Goal: Task Accomplishment & Management: Complete application form

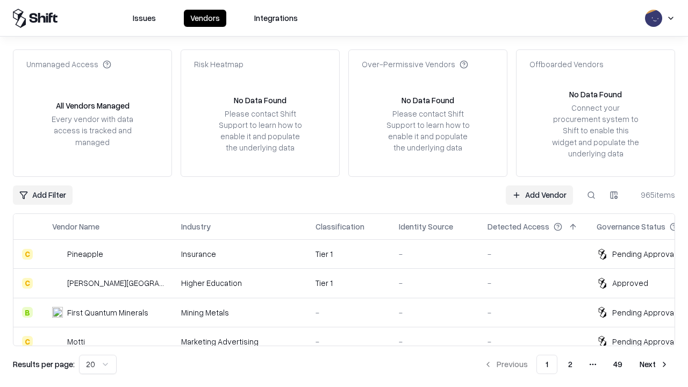
click at [539, 194] on link "Add Vendor" at bounding box center [538, 194] width 67 height 19
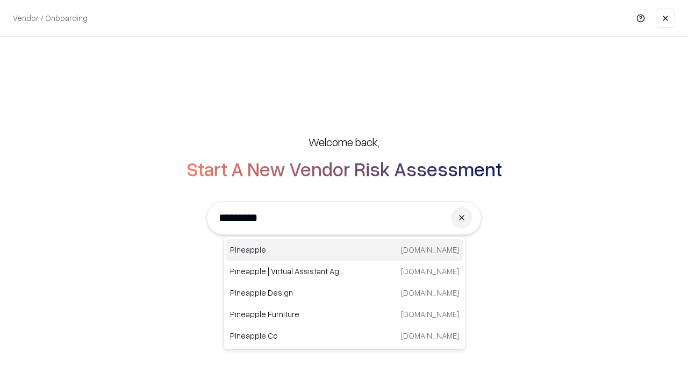
click at [344, 250] on div "Pineapple [DOMAIN_NAME]" at bounding box center [344, 249] width 237 height 21
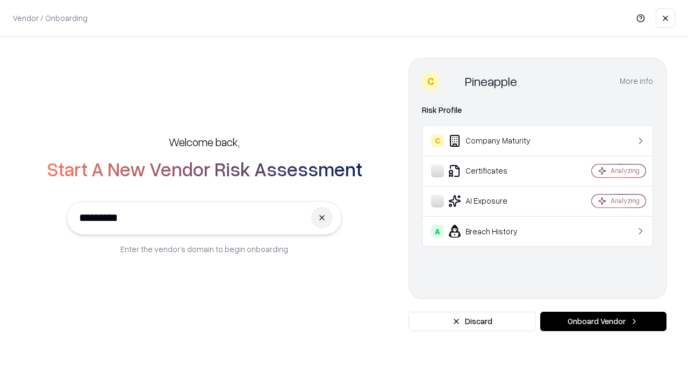
type input "*********"
click at [603, 321] on button "Onboard Vendor" at bounding box center [603, 321] width 126 height 19
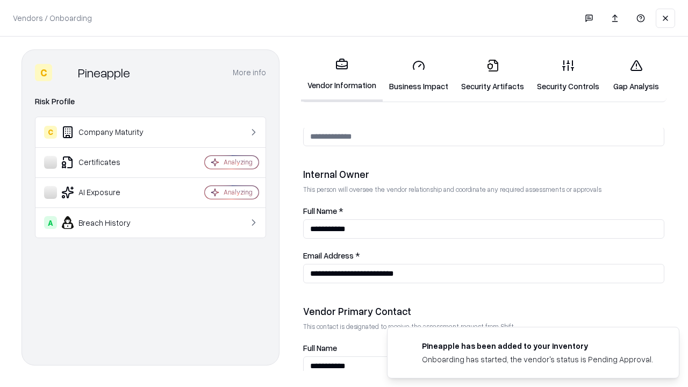
scroll to position [556, 0]
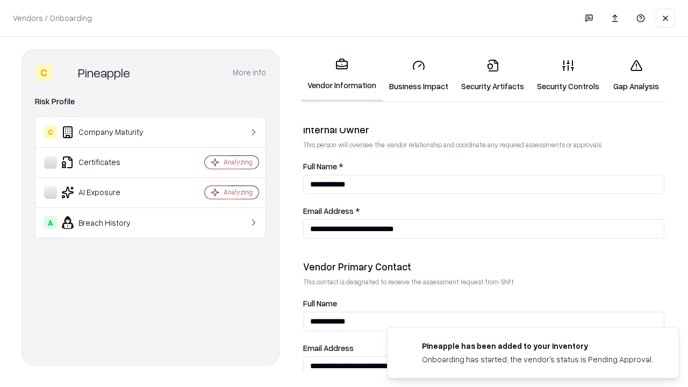
click at [418, 75] on link "Business Impact" at bounding box center [418, 75] width 72 height 50
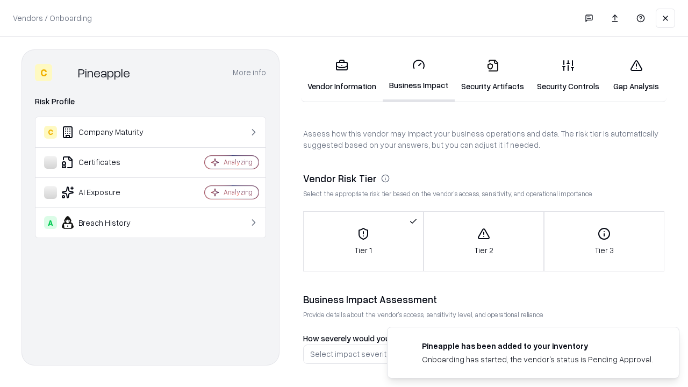
click at [492, 75] on link "Security Artifacts" at bounding box center [492, 75] width 76 height 50
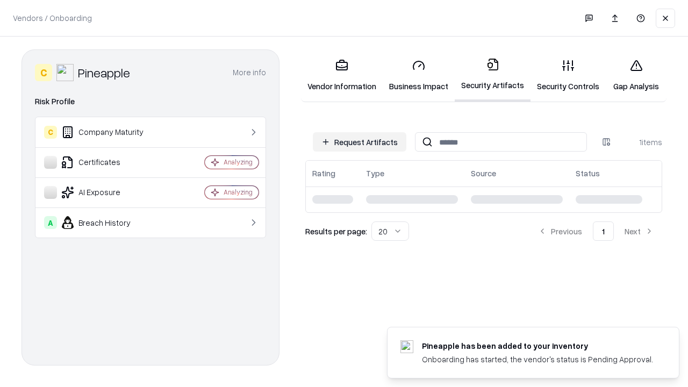
click at [359, 142] on button "Request Artifacts" at bounding box center [359, 141] width 93 height 19
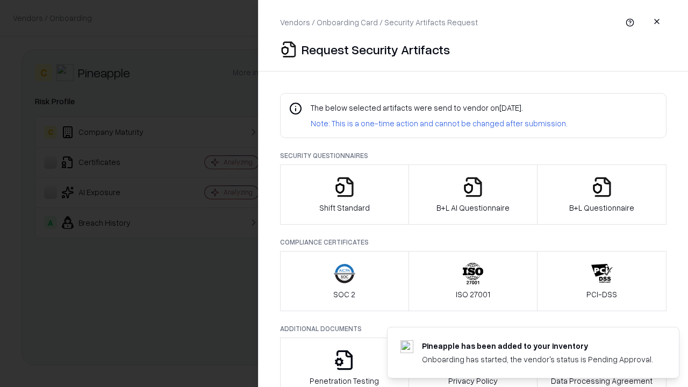
click at [344, 194] on icon "button" at bounding box center [344, 186] width 21 height 21
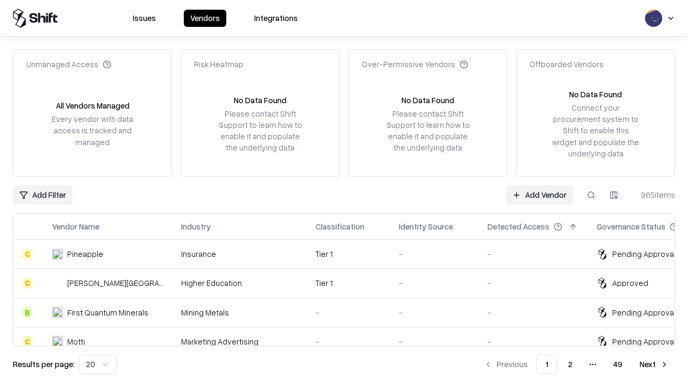
click at [539, 194] on link "Add Vendor" at bounding box center [538, 194] width 67 height 19
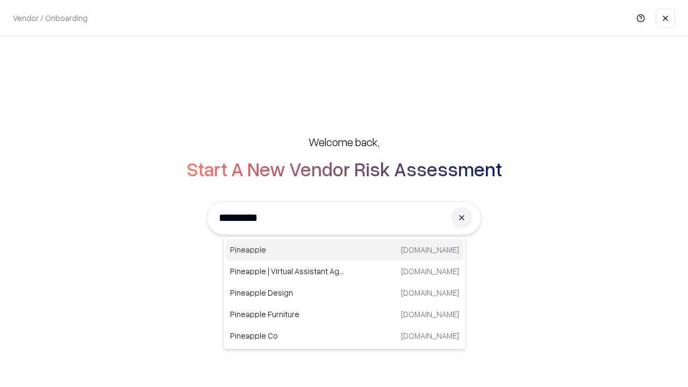
click at [344, 250] on div "Pineapple [DOMAIN_NAME]" at bounding box center [344, 249] width 237 height 21
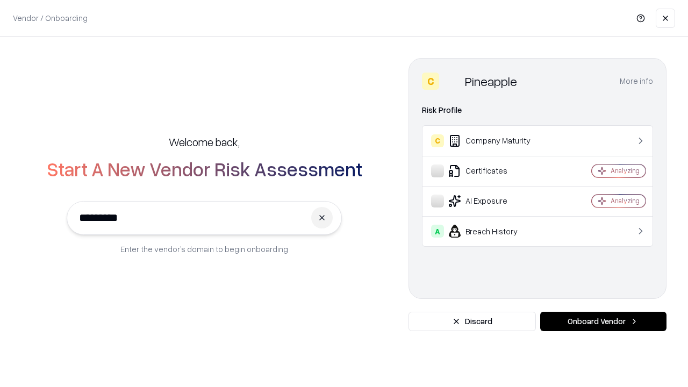
type input "*********"
click at [603, 321] on button "Onboard Vendor" at bounding box center [603, 321] width 126 height 19
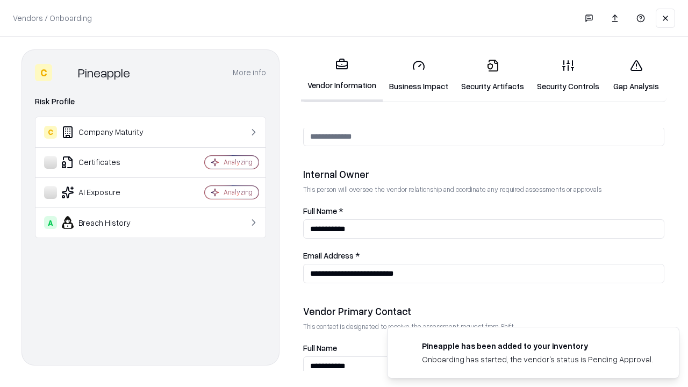
scroll to position [556, 0]
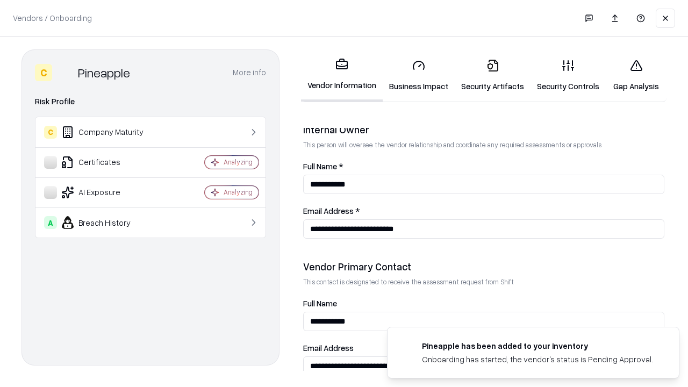
click at [635, 75] on link "Gap Analysis" at bounding box center [635, 75] width 61 height 50
